Goal: Complete application form: Complete application form

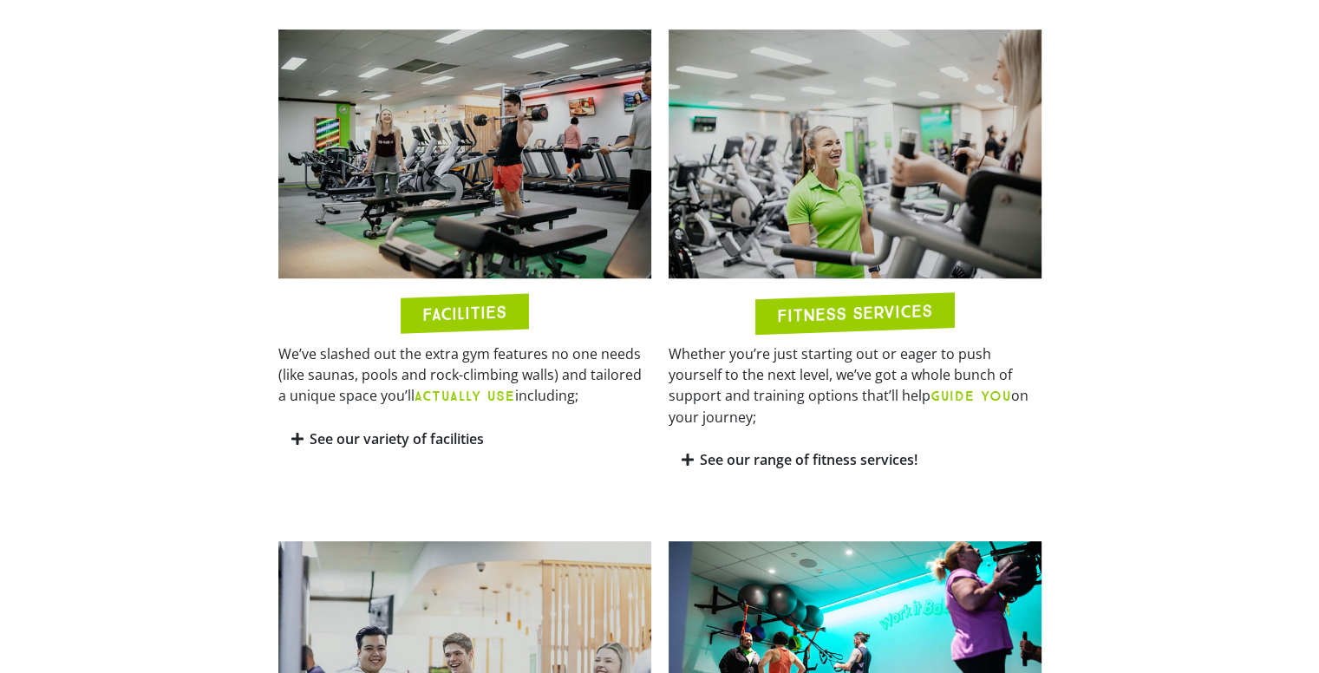
scroll to position [954, 0]
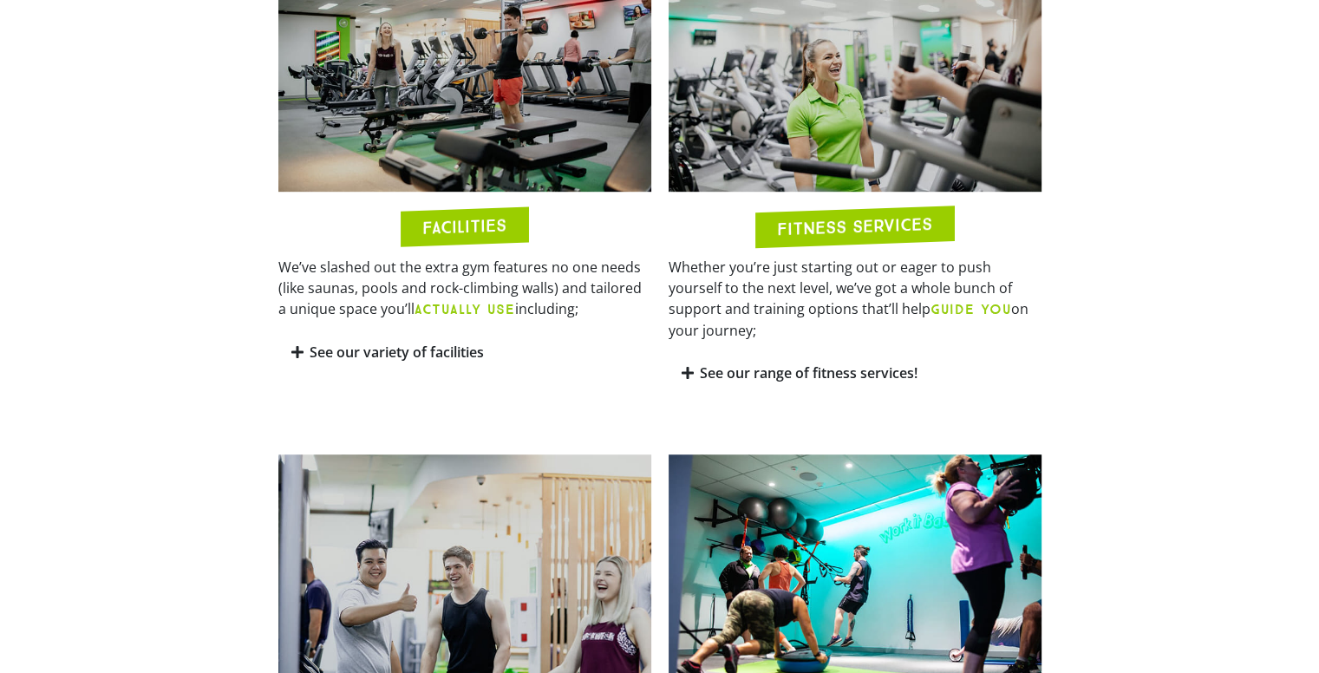
click at [296, 362] on div "See our variety of facilities" at bounding box center [464, 352] width 373 height 41
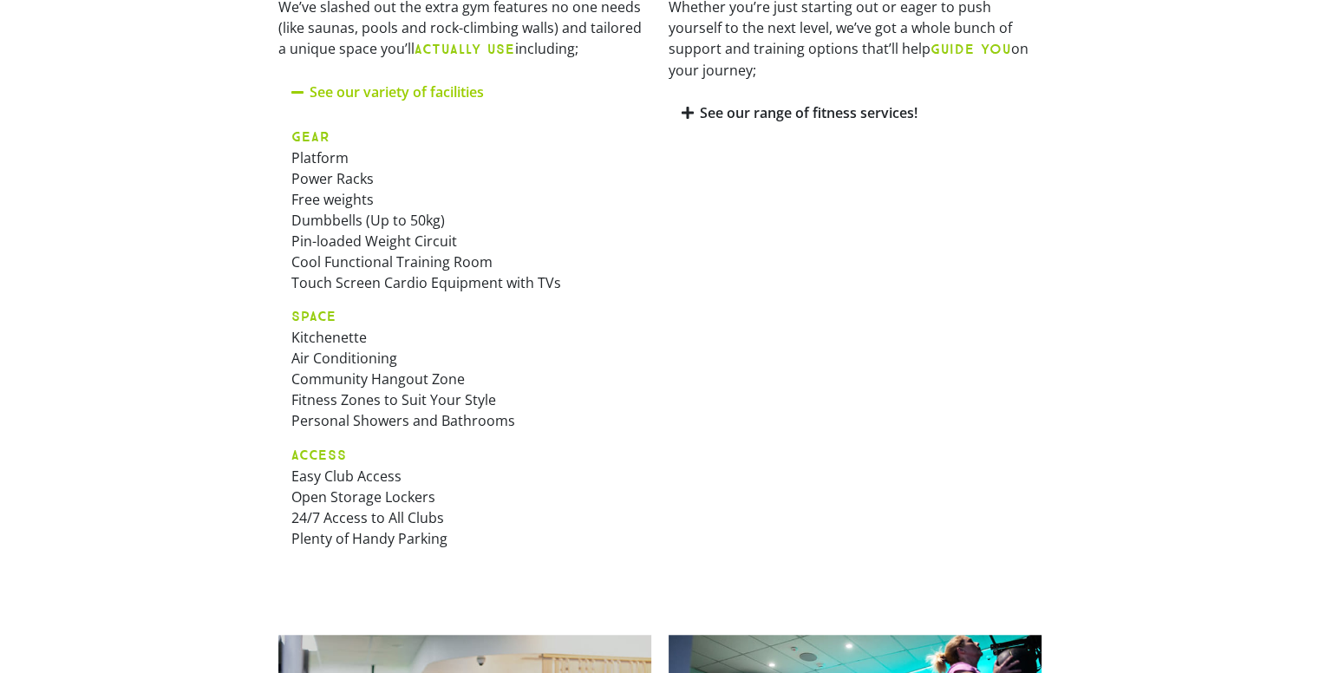
scroll to position [867, 0]
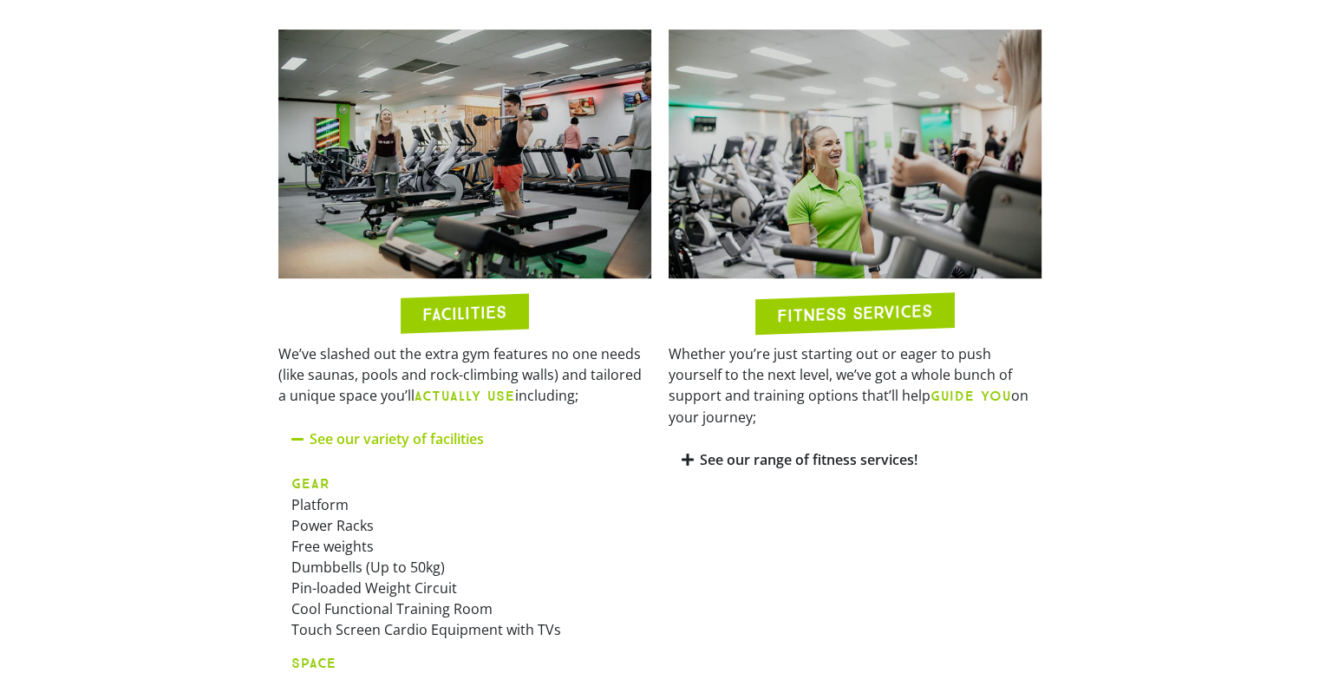
click at [709, 450] on link "See our range of fitness services!" at bounding box center [809, 459] width 218 height 19
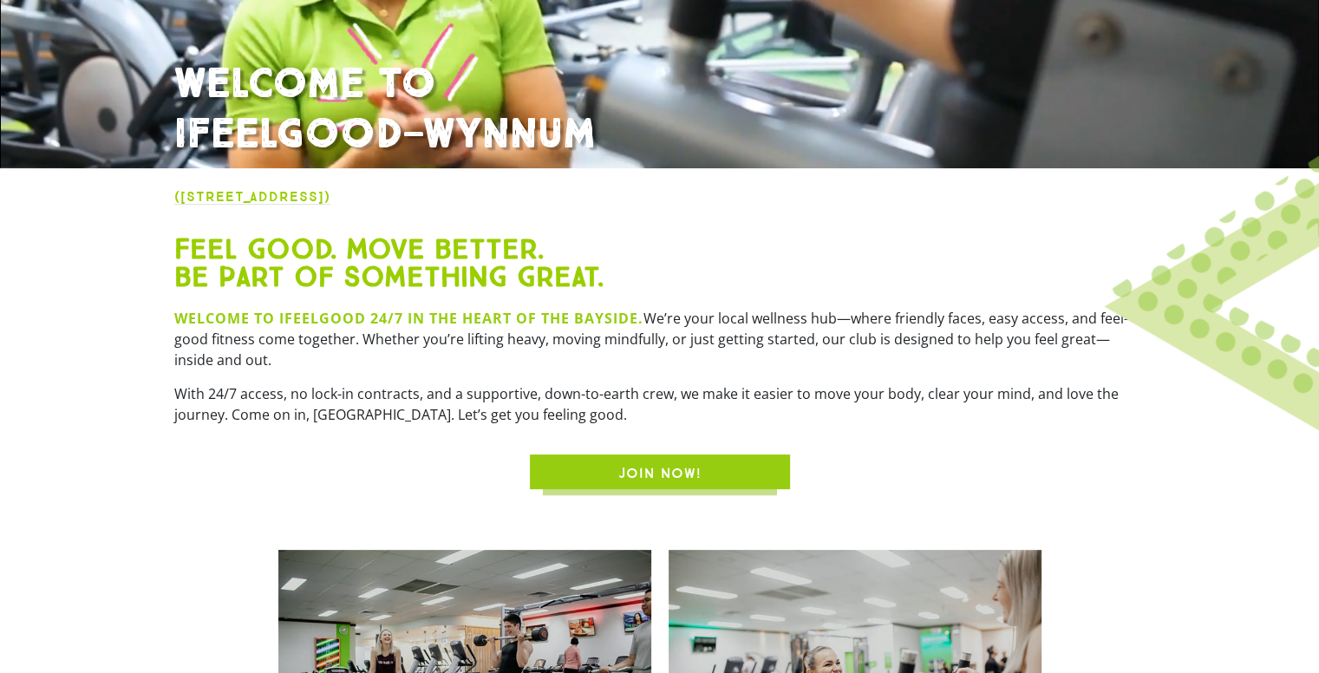
scroll to position [0, 0]
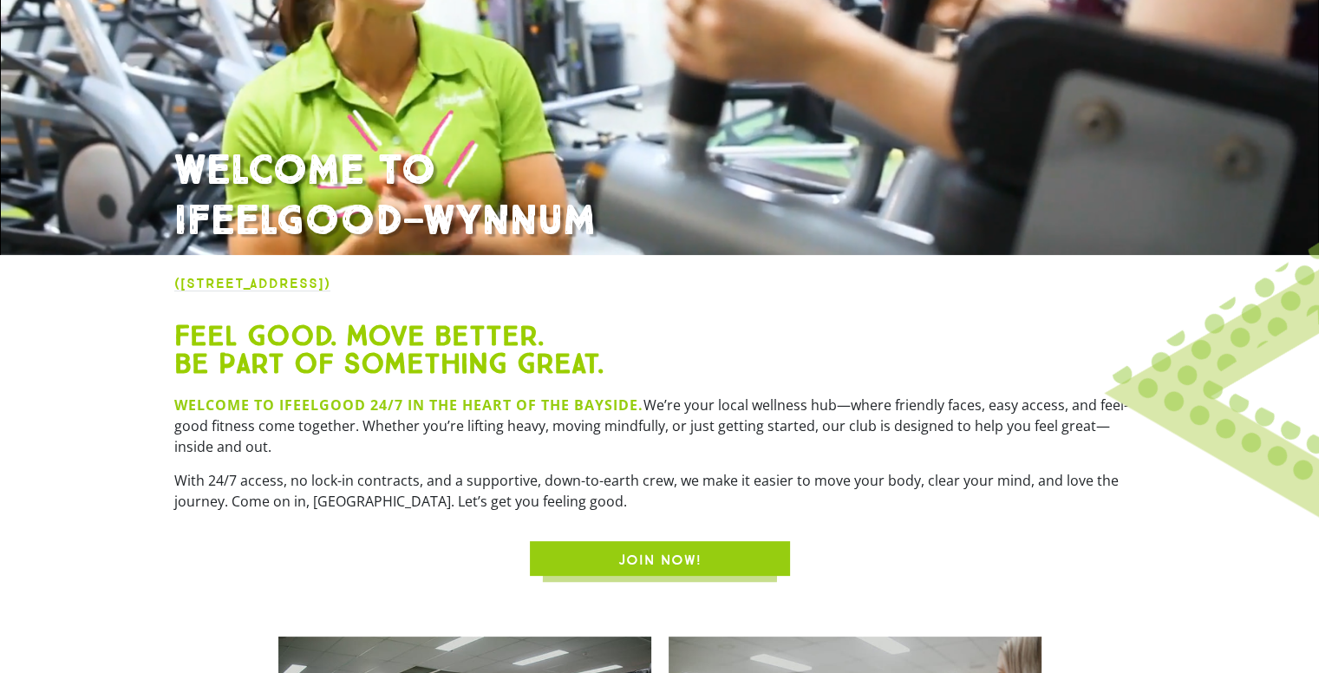
click at [689, 546] on link "JOIN NOW!" at bounding box center [660, 558] width 260 height 35
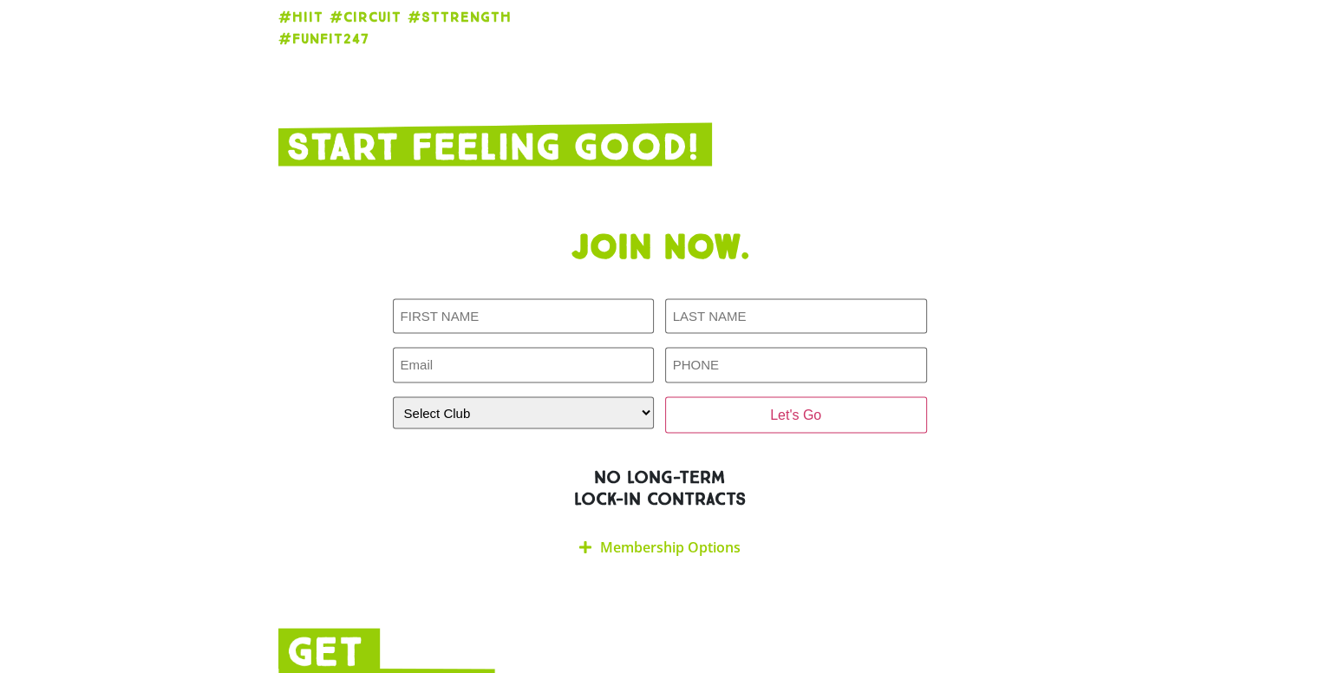
click at [624, 537] on link "Membership Options" at bounding box center [670, 546] width 141 height 19
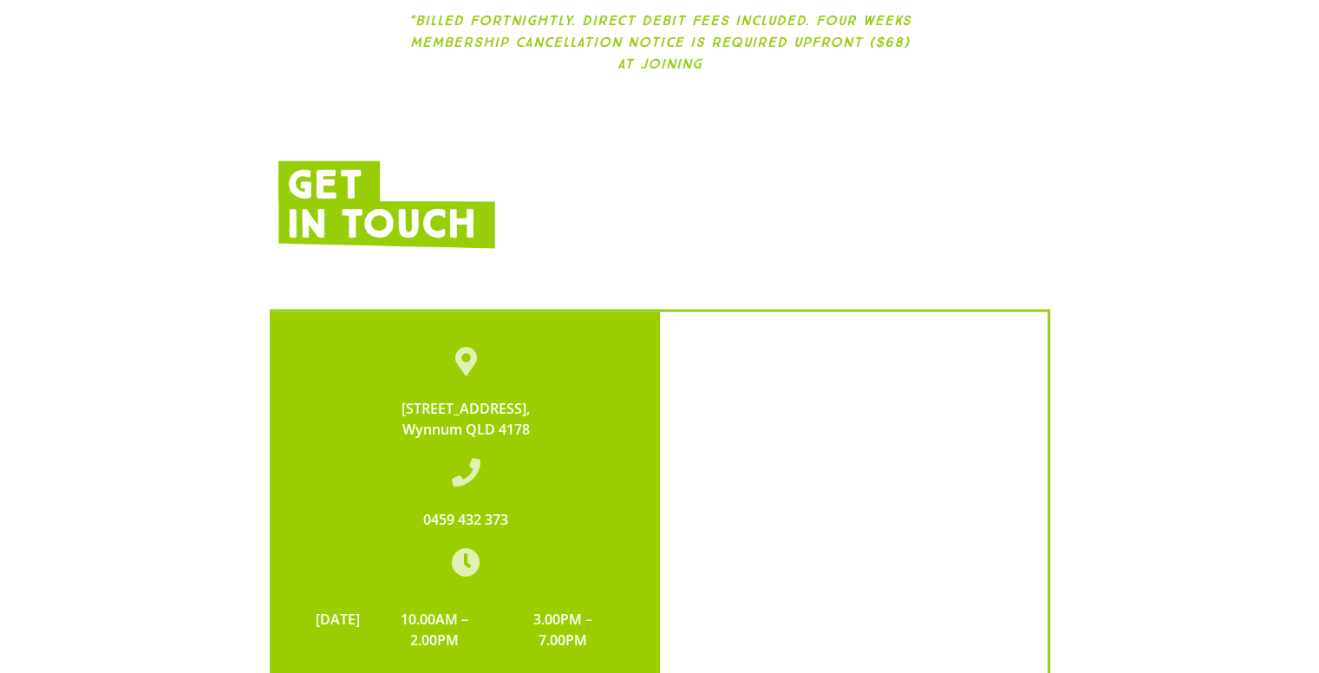
scroll to position [3542, 0]
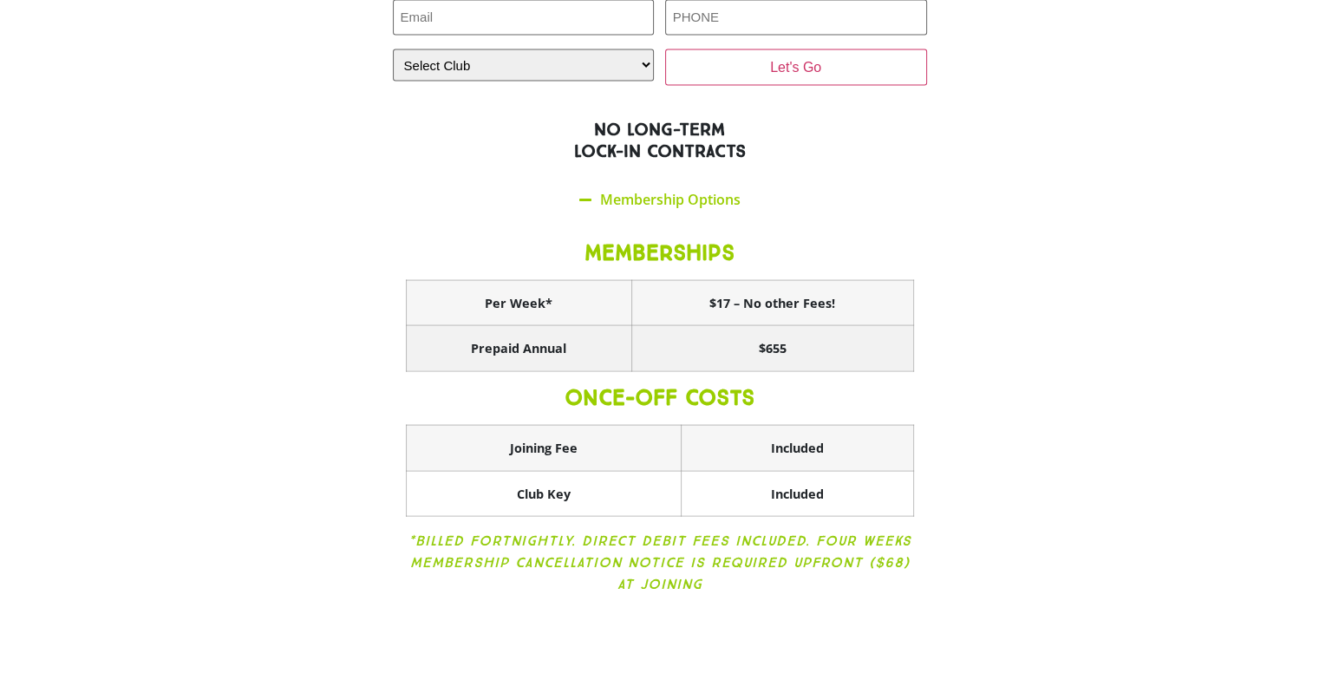
click at [667, 326] on th "$655" at bounding box center [772, 349] width 282 height 46
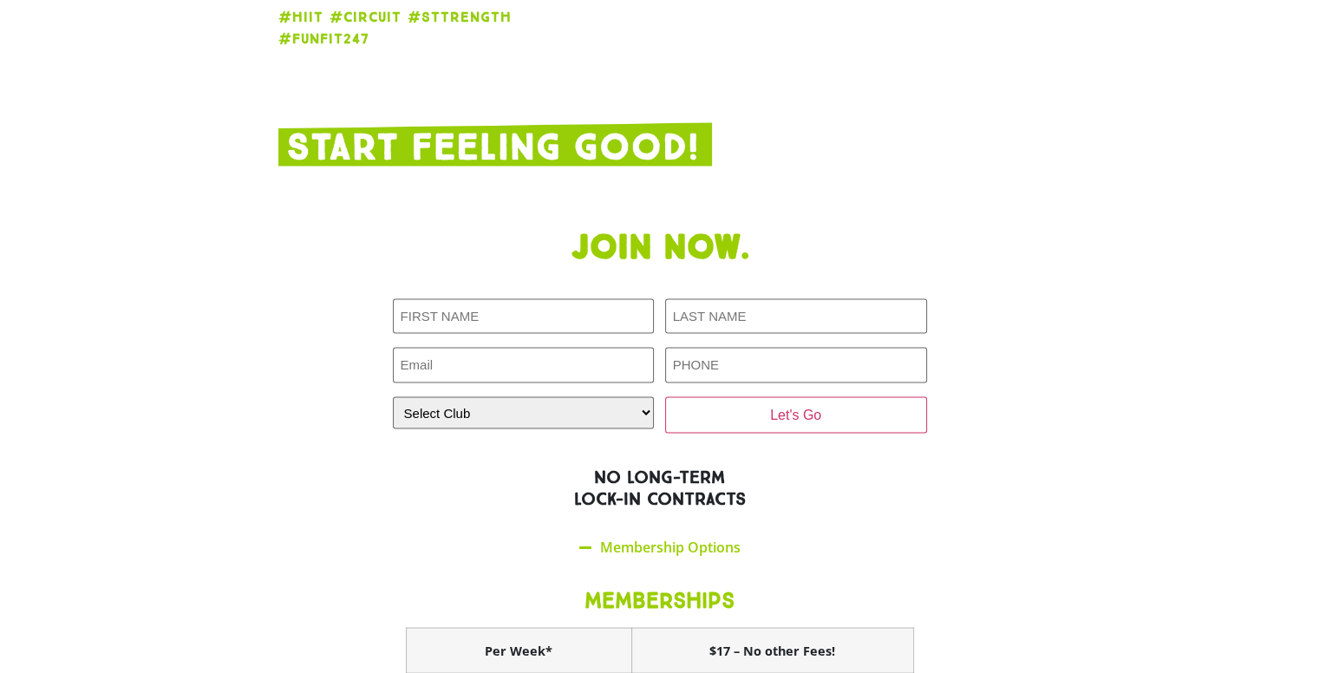
scroll to position [3369, 0]
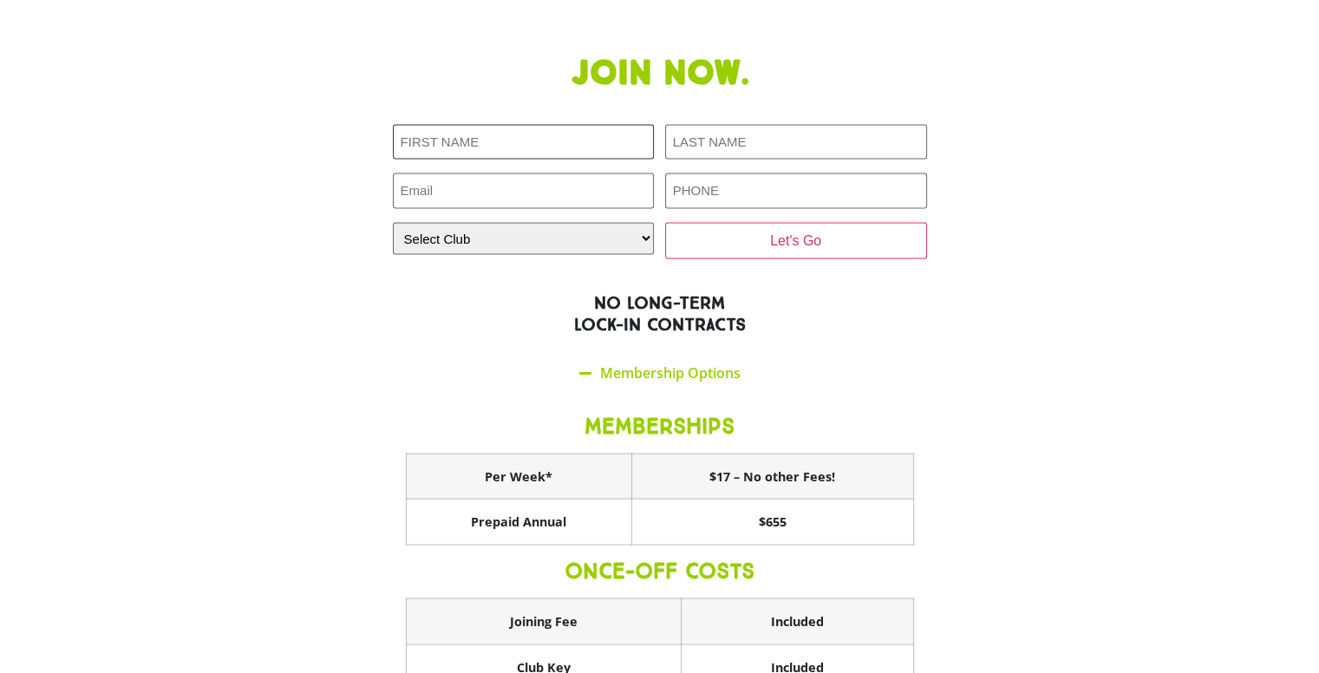
click at [448, 125] on input "First NAME (Required)" at bounding box center [524, 143] width 262 height 36
type input "[PERSON_NAME]"
type input "[EMAIL_ADDRESS][DOMAIN_NAME]"
type input "0406301228"
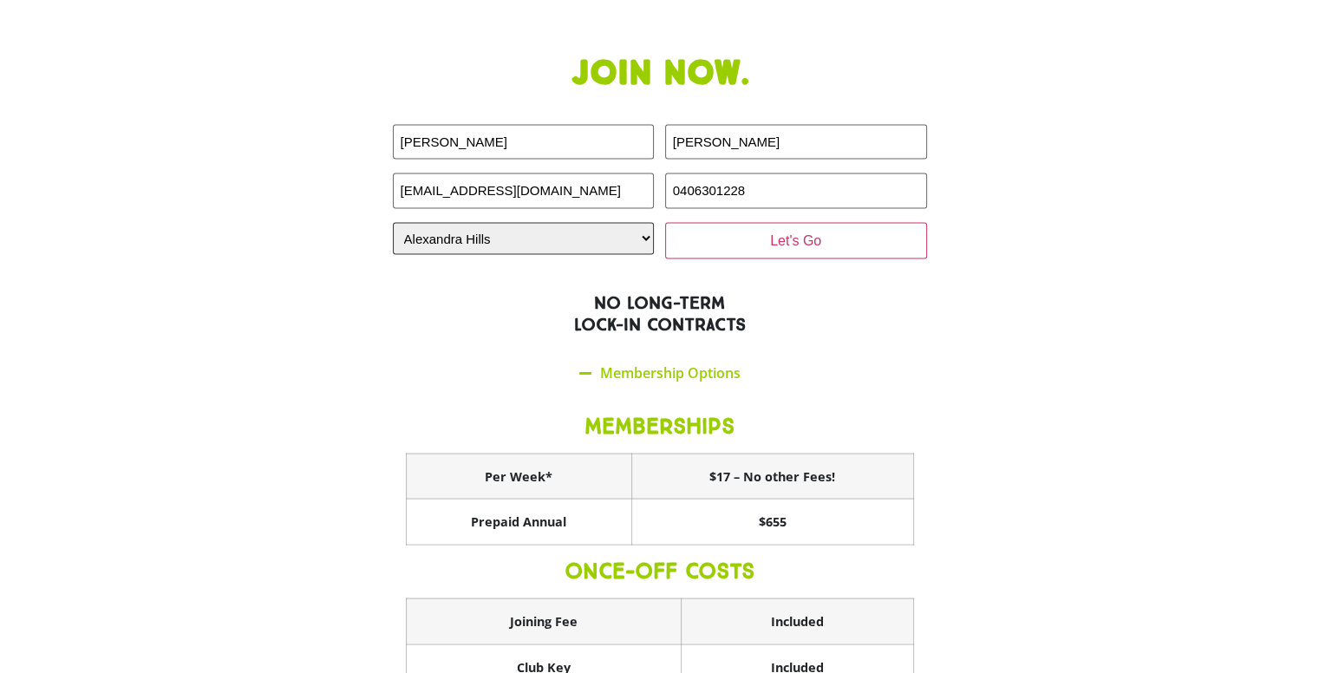
click at [611, 223] on select "Select Club [GEOGRAPHIC_DATA] [GEOGRAPHIC_DATA] [GEOGRAPHIC_DATA] [GEOGRAPHIC_D…" at bounding box center [524, 239] width 262 height 32
select select "Wynnum"
click at [393, 223] on select "Select Club [GEOGRAPHIC_DATA] [GEOGRAPHIC_DATA] [GEOGRAPHIC_DATA] [GEOGRAPHIC_D…" at bounding box center [524, 239] width 262 height 32
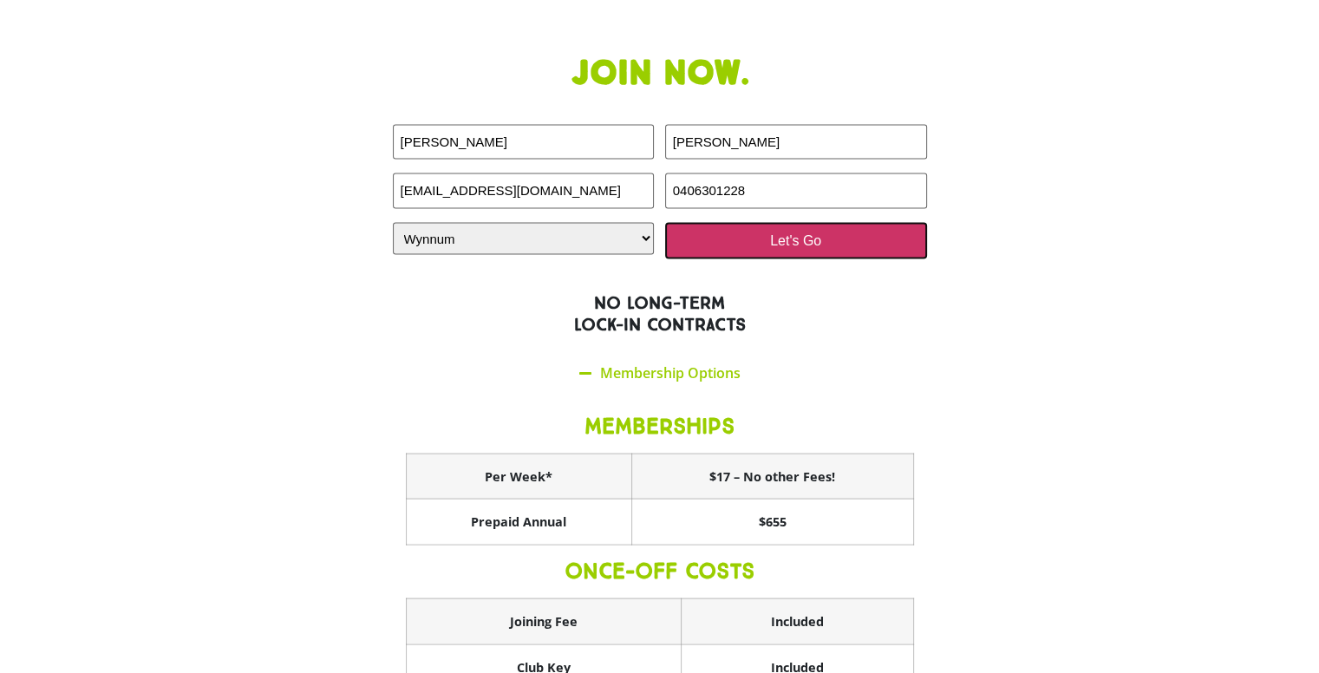
click at [848, 223] on input "Let's Go" at bounding box center [796, 241] width 262 height 36
